Goal: Navigation & Orientation: Find specific page/section

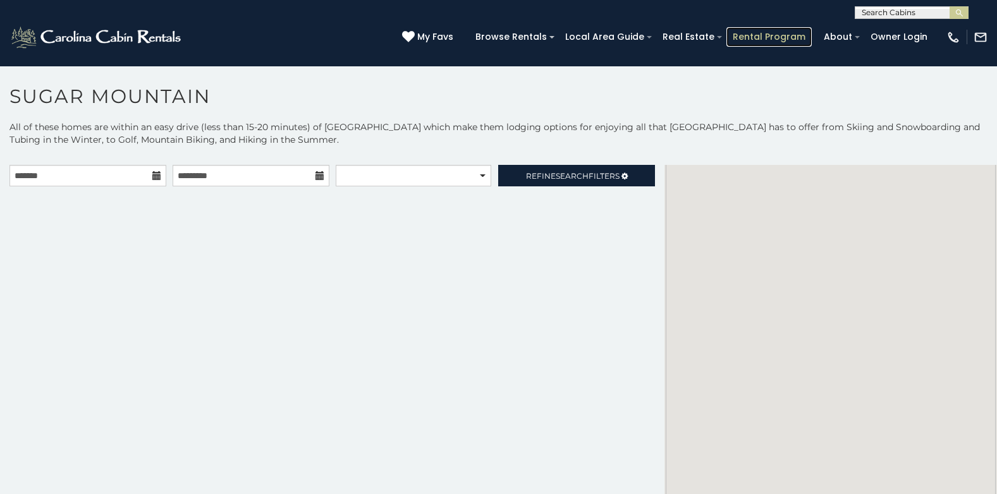
click at [775, 33] on link "Rental Program" at bounding box center [768, 37] width 85 height 20
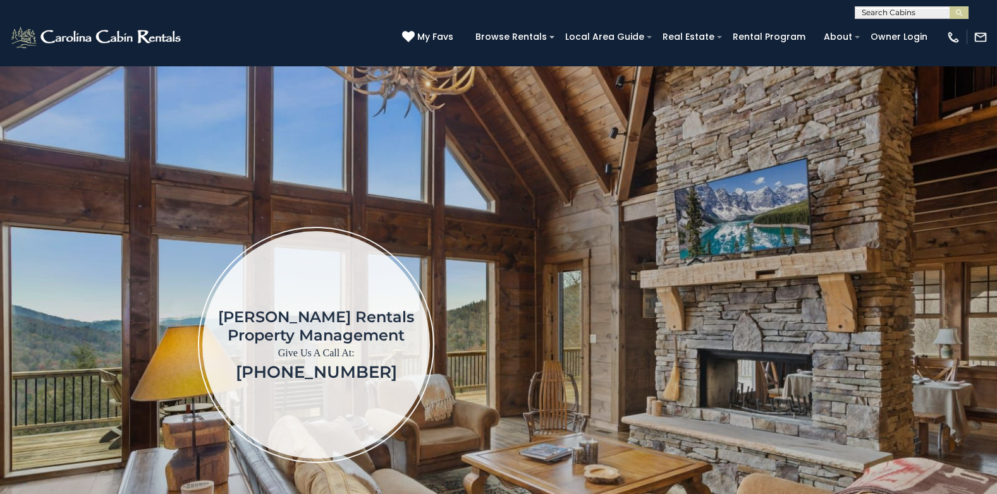
scroll to position [25, 0]
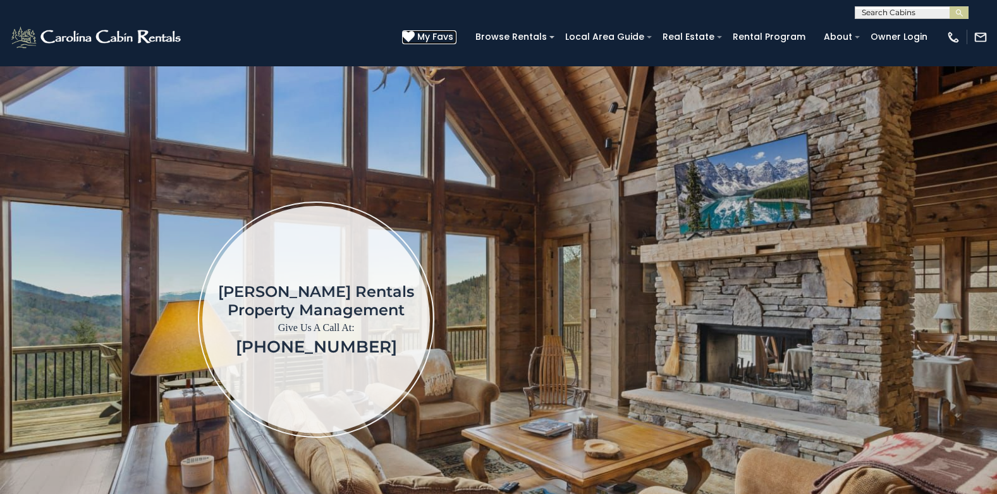
click at [456, 35] on link "My Favs" at bounding box center [429, 37] width 54 height 14
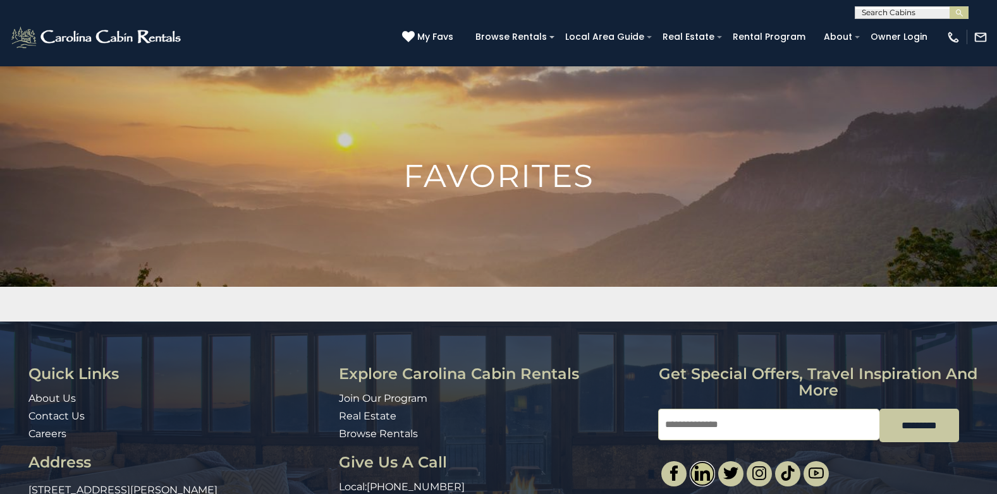
click at [694, 461] on link at bounding box center [701, 473] width 25 height 25
